Goal: Transaction & Acquisition: Purchase product/service

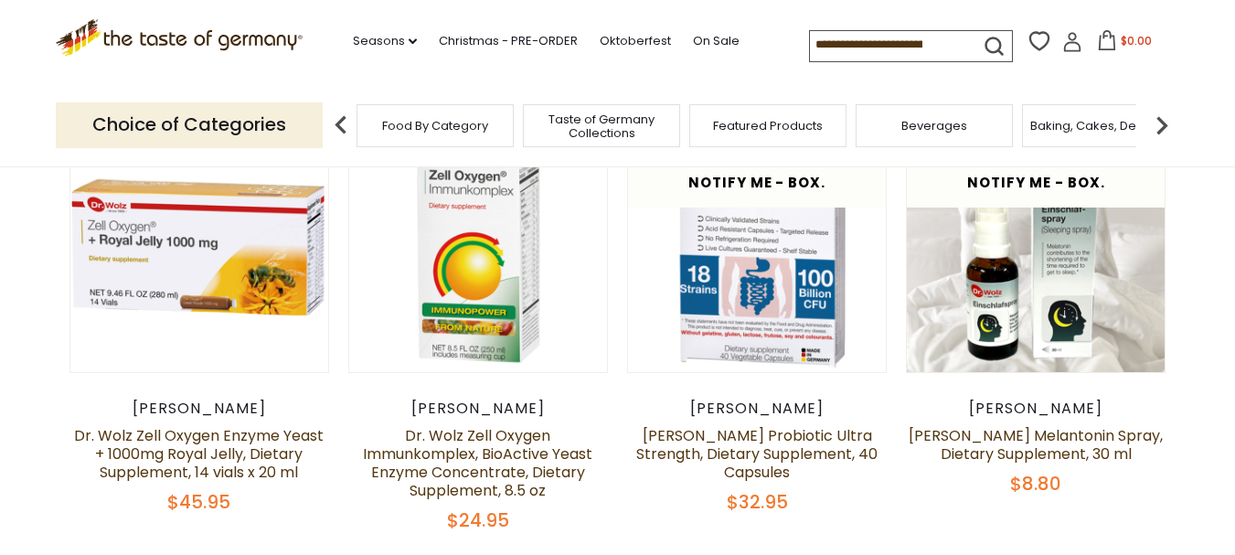
scroll to position [183, 0]
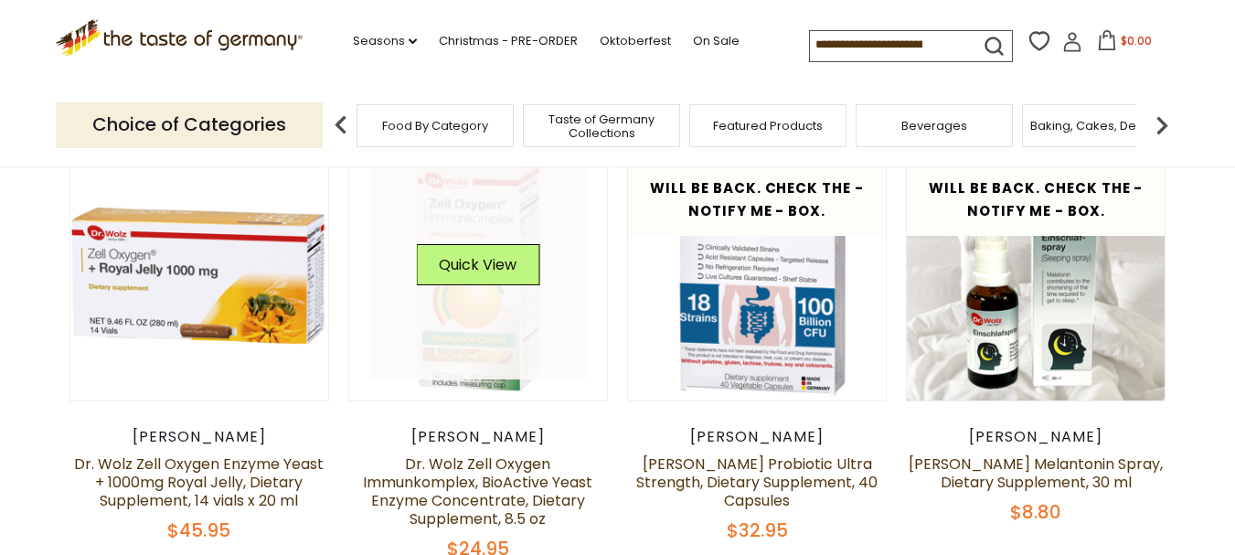
click at [475, 314] on link at bounding box center [478, 272] width 218 height 218
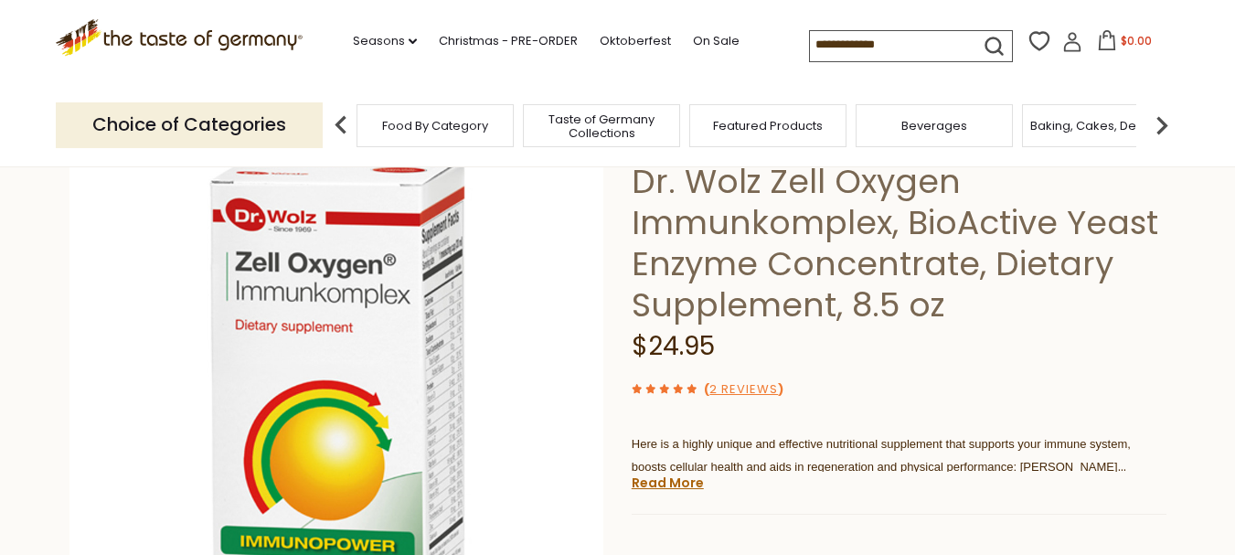
scroll to position [183, 0]
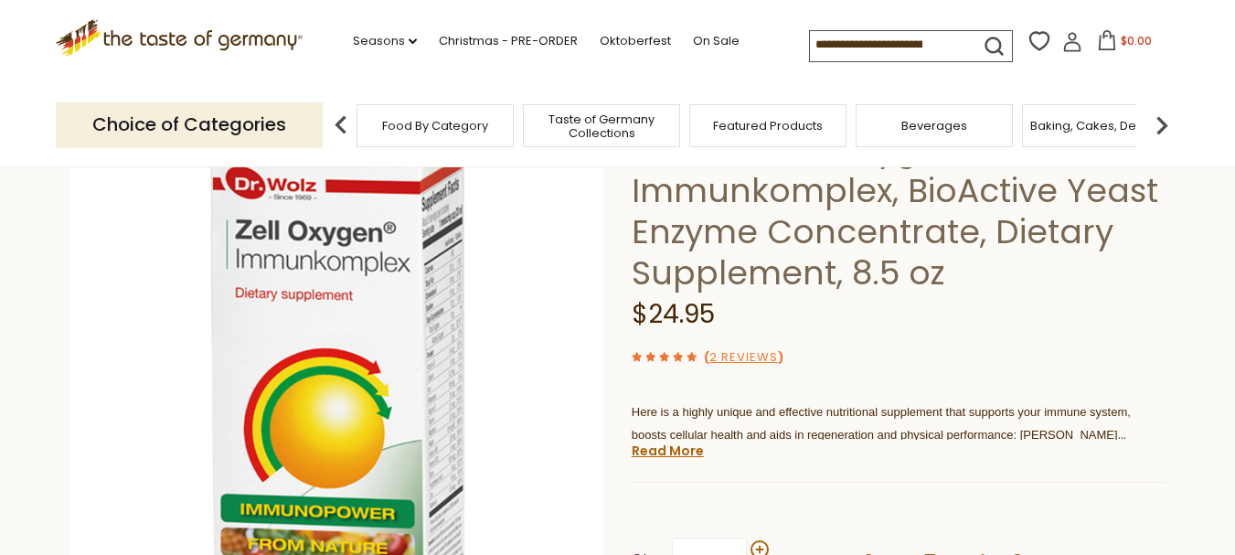
click at [253, 43] on icon at bounding box center [179, 34] width 248 height 31
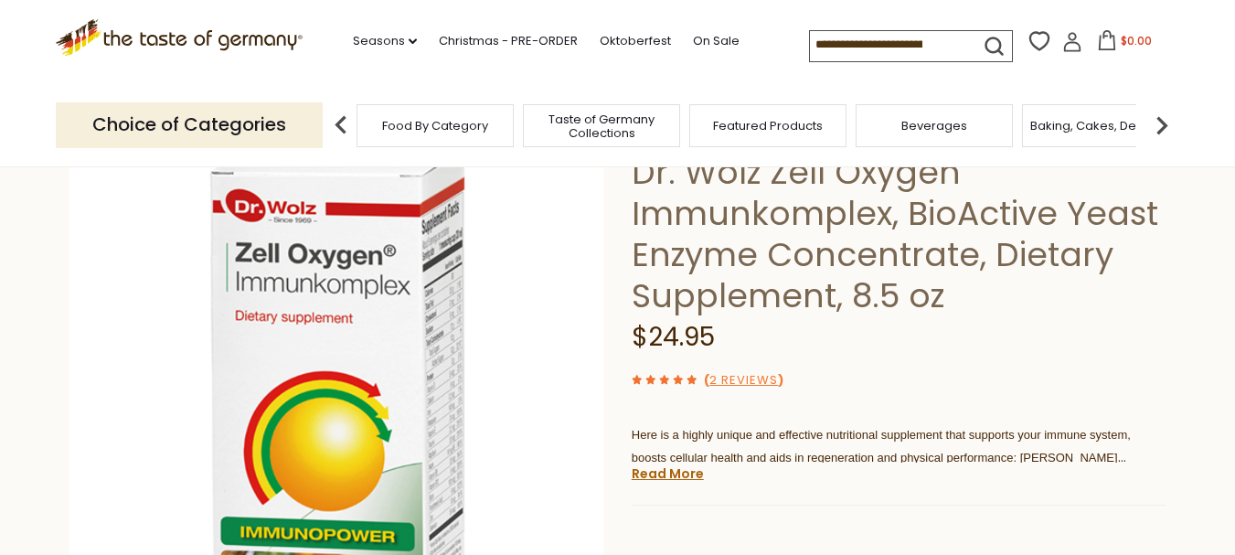
scroll to position [183, 0]
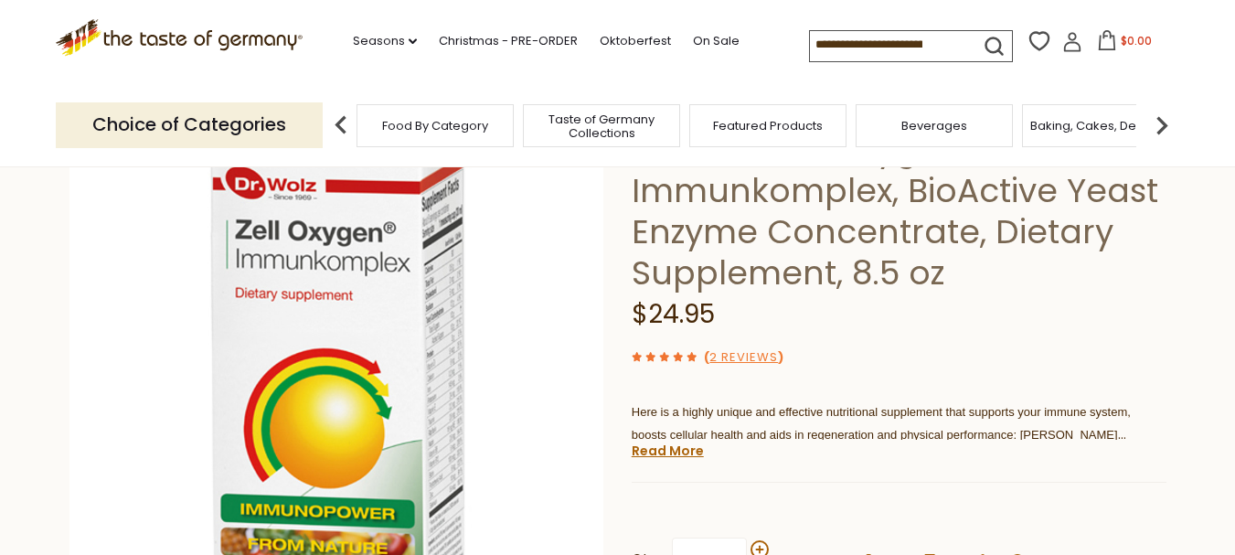
click at [1071, 40] on icon at bounding box center [1072, 42] width 20 height 20
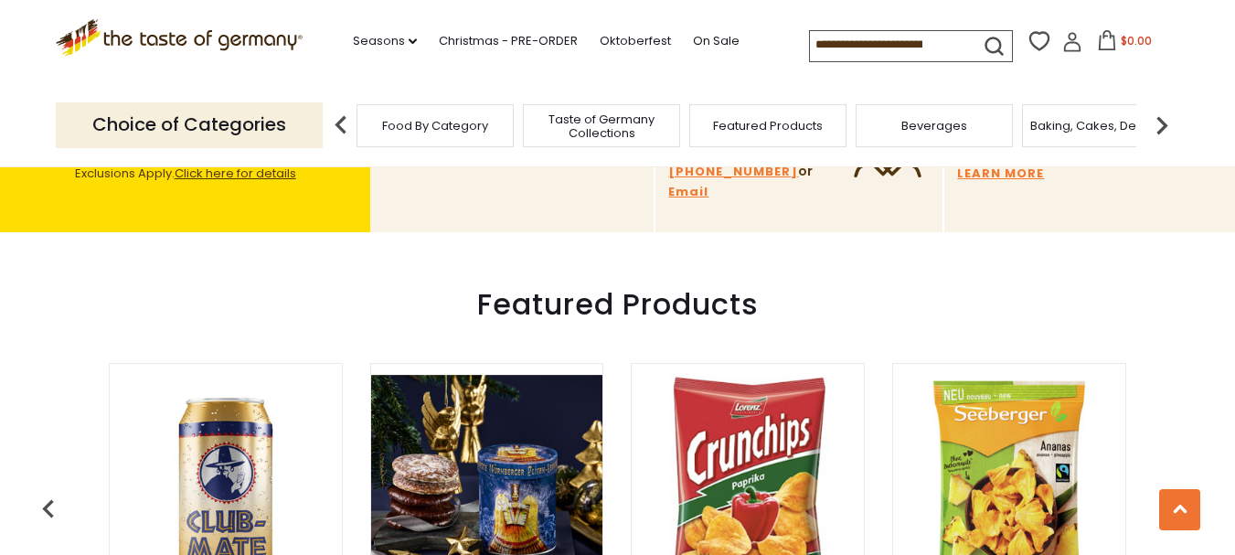
scroll to position [823, 0]
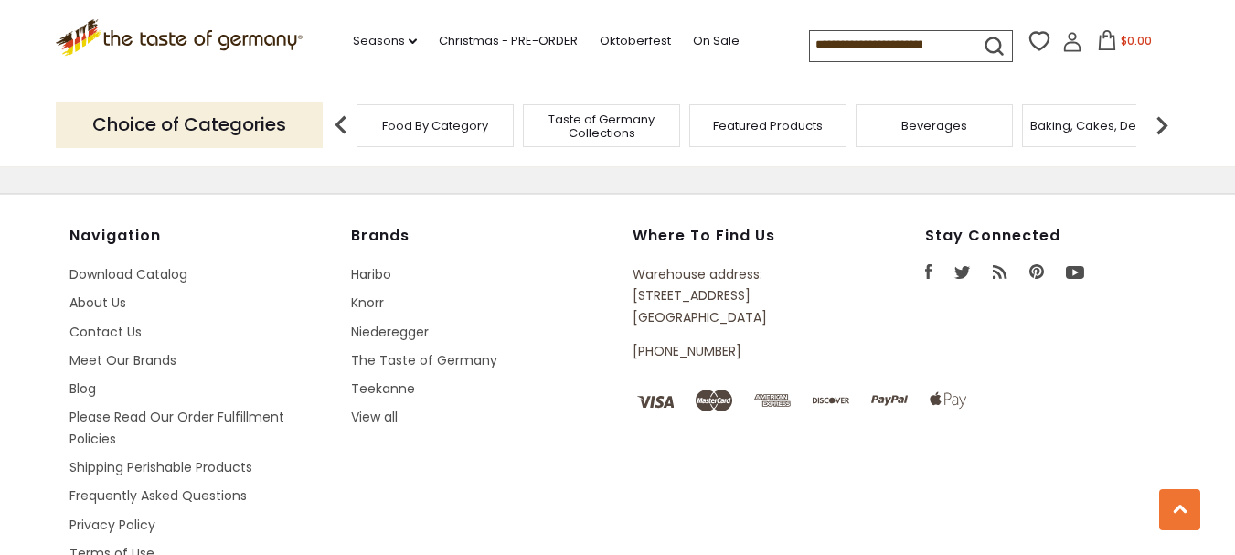
scroll to position [2562, 0]
